Goal: Find specific page/section: Find specific page/section

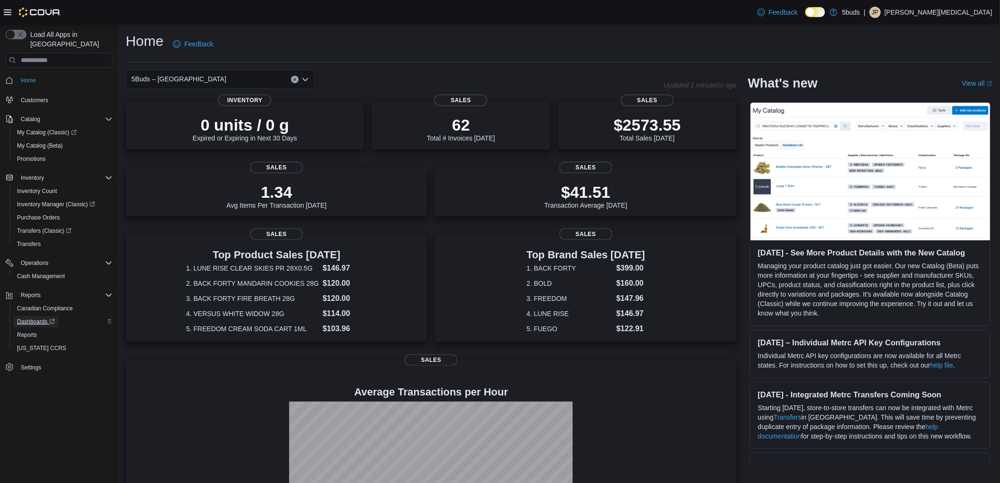
click at [35, 316] on span "Dashboards" at bounding box center [36, 321] width 38 height 11
click at [480, 30] on div "Home Feedback 5Buds – North Battleford Updated 1 minute(s) ago 0 units / 0 g Ex…" at bounding box center [559, 294] width 882 height 540
click at [526, 45] on div "Home Feedback" at bounding box center [559, 44] width 867 height 25
click at [507, 39] on div "Home Feedback" at bounding box center [559, 44] width 867 height 25
click at [597, 60] on div "Home Feedback" at bounding box center [559, 47] width 867 height 31
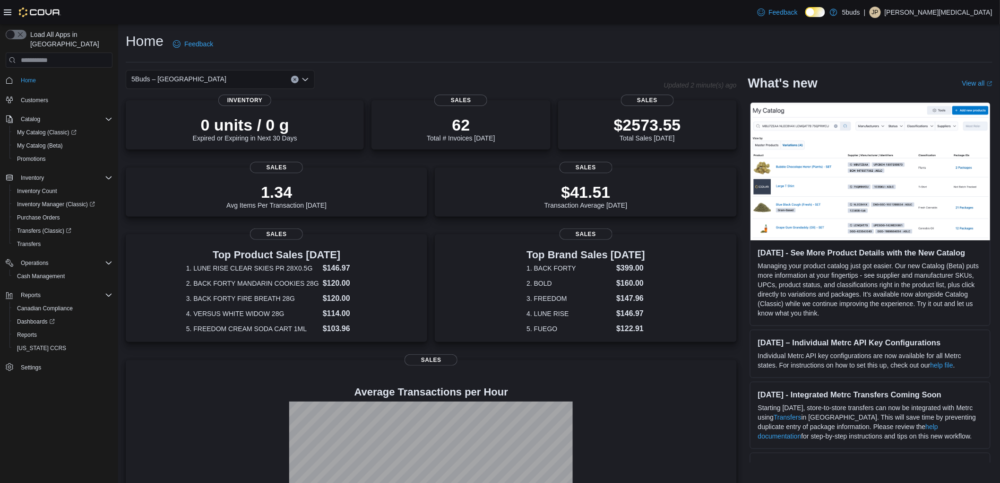
click at [489, 50] on div "Home Feedback" at bounding box center [559, 44] width 867 height 25
click at [591, 62] on div "Home Feedback 5Buds – North Battleford Updated 1 minute(s) ago 0 units / 0 g Ex…" at bounding box center [559, 294] width 882 height 540
click at [527, 60] on div "Home Feedback" at bounding box center [559, 47] width 867 height 31
click at [427, 36] on div "Home Feedback" at bounding box center [559, 44] width 867 height 25
click at [285, 35] on div "Home Feedback" at bounding box center [559, 44] width 867 height 25
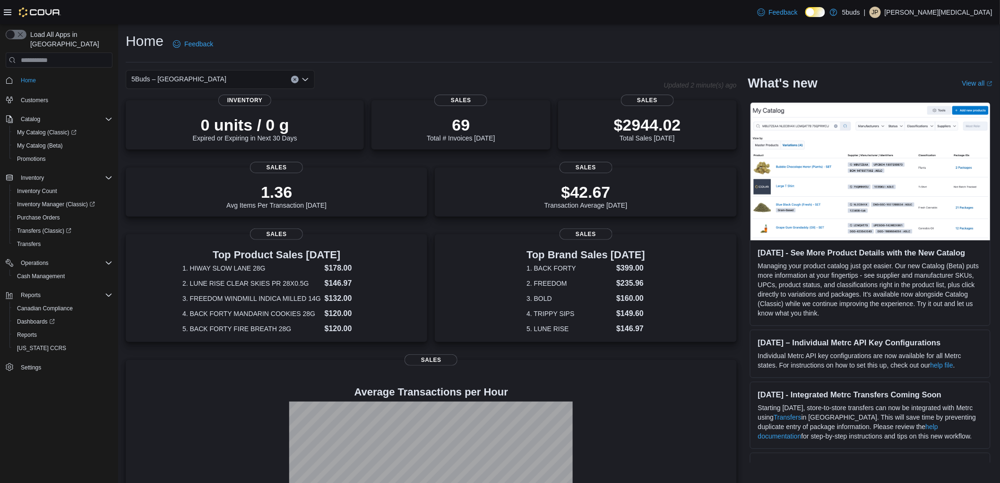
click at [342, 22] on div "Feedback Dark Mode 5buds | JP Jackie Parkinson" at bounding box center [500, 12] width 1000 height 24
click at [396, 53] on div "Home Feedback" at bounding box center [559, 44] width 867 height 25
click at [413, 60] on div "Home Feedback" at bounding box center [559, 47] width 867 height 31
click at [522, 38] on div "Home Feedback" at bounding box center [559, 44] width 867 height 25
